Goal: Browse casually

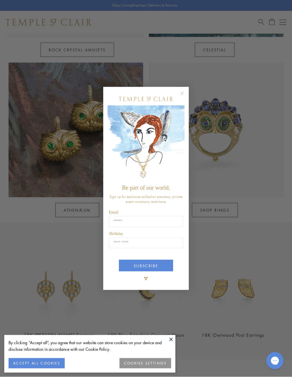
scroll to position [406, 0]
click at [184, 93] on circle "Close dialog" at bounding box center [182, 93] width 7 height 7
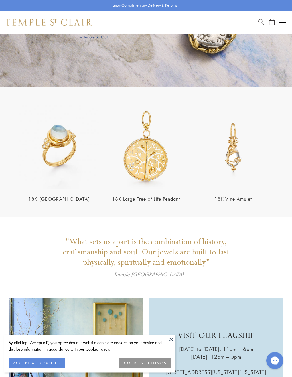
scroll to position [884, 0]
click at [68, 147] on img at bounding box center [59, 147] width 84 height 84
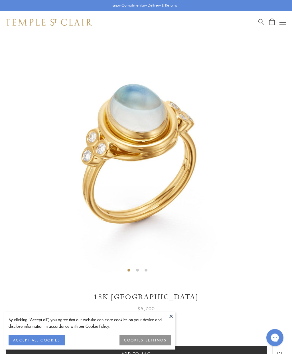
scroll to position [34, 0]
click at [174, 310] on div "$5,700" at bounding box center [146, 307] width 281 height 10
click at [172, 313] on button at bounding box center [171, 316] width 9 height 9
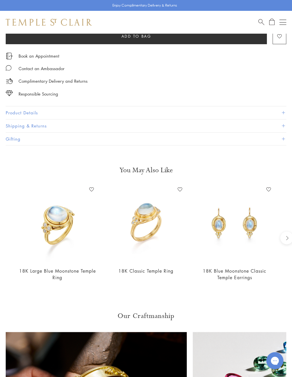
scroll to position [351, 0]
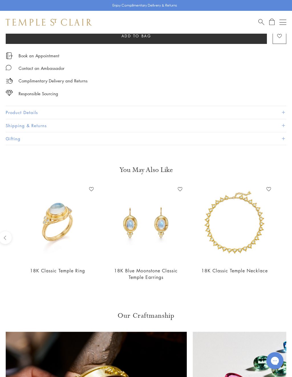
click at [174, 234] on img at bounding box center [146, 223] width 77 height 77
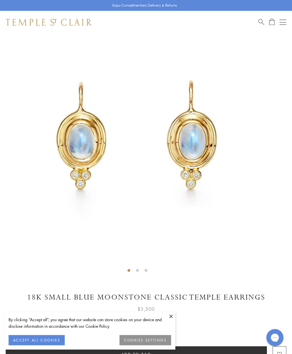
scroll to position [34, 0]
click at [171, 316] on button at bounding box center [171, 316] width 9 height 9
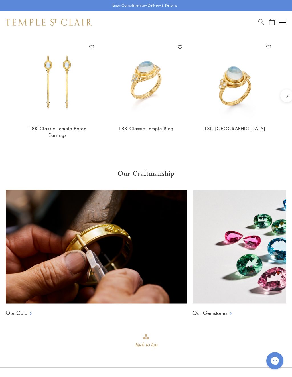
scroll to position [494, 0]
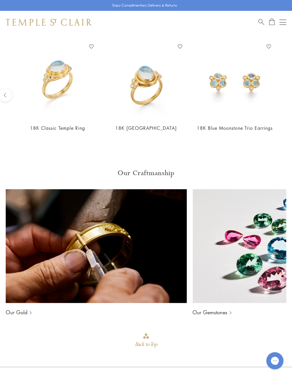
click at [252, 84] on img at bounding box center [234, 80] width 77 height 77
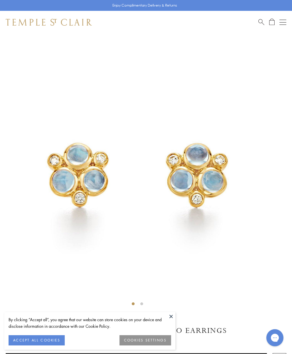
click at [174, 316] on button at bounding box center [171, 316] width 9 height 9
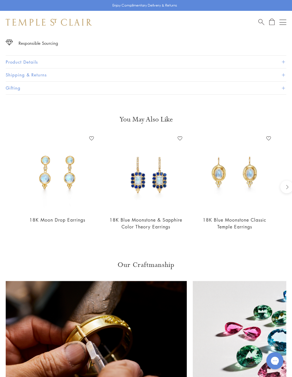
scroll to position [376, 0]
click at [81, 190] on img at bounding box center [57, 172] width 77 height 77
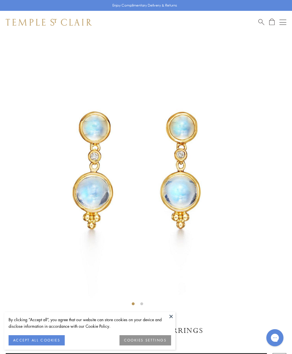
click at [172, 308] on img at bounding box center [137, 171] width 275 height 275
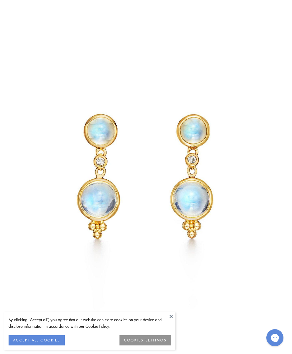
click at [172, 320] on button at bounding box center [171, 316] width 9 height 9
